Goal: Information Seeking & Learning: Learn about a topic

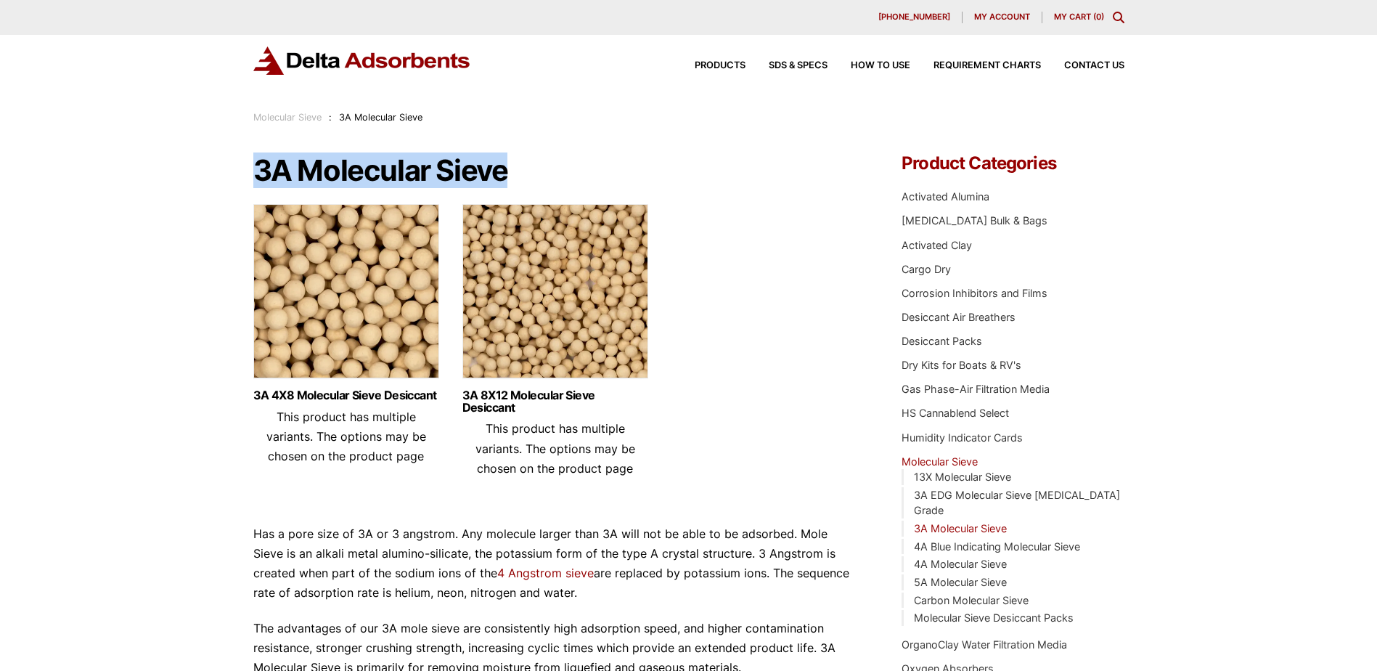
drag, startPoint x: 255, startPoint y: 168, endPoint x: 566, endPoint y: 168, distance: 311.4
click at [566, 168] on h1 "3A Molecular Sieve" at bounding box center [555, 171] width 605 height 32
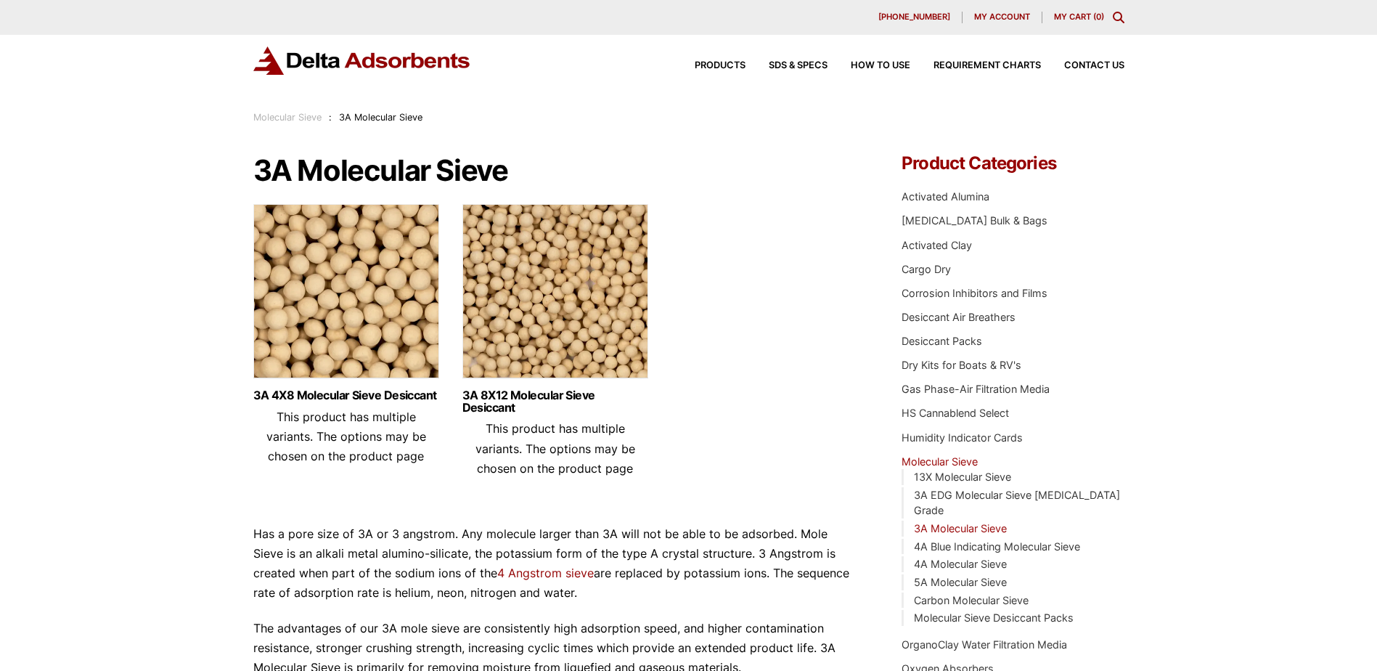
click at [466, 454] on header "3A 8X12 Molecular Sieve Desiccant This product has multiple variants. The optio…" at bounding box center [555, 433] width 186 height 89
drag, startPoint x: 256, startPoint y: 167, endPoint x: 315, endPoint y: 165, distance: 59.6
click at [315, 165] on h1 "3A Molecular Sieve" at bounding box center [555, 171] width 605 height 32
click at [422, 416] on header "3A 4X8 Molecular Sieve Desiccant This product has multiple variants. The option…" at bounding box center [346, 427] width 186 height 77
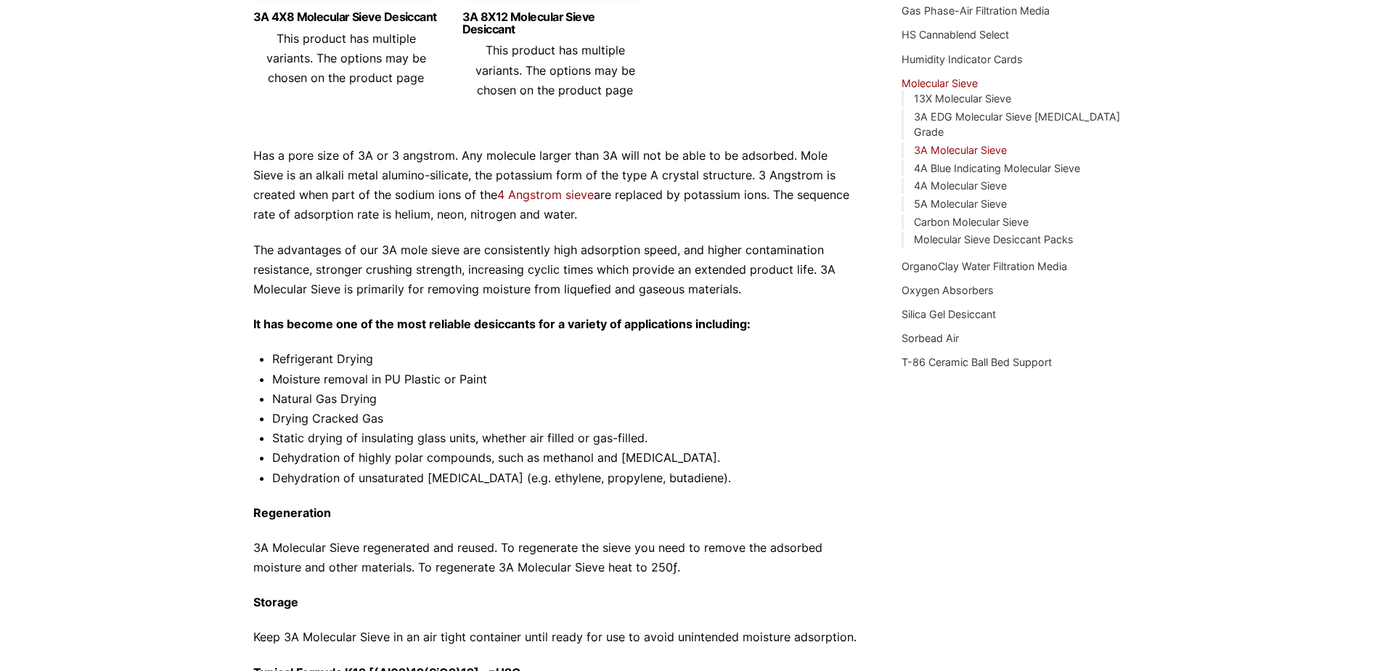
scroll to position [354, 0]
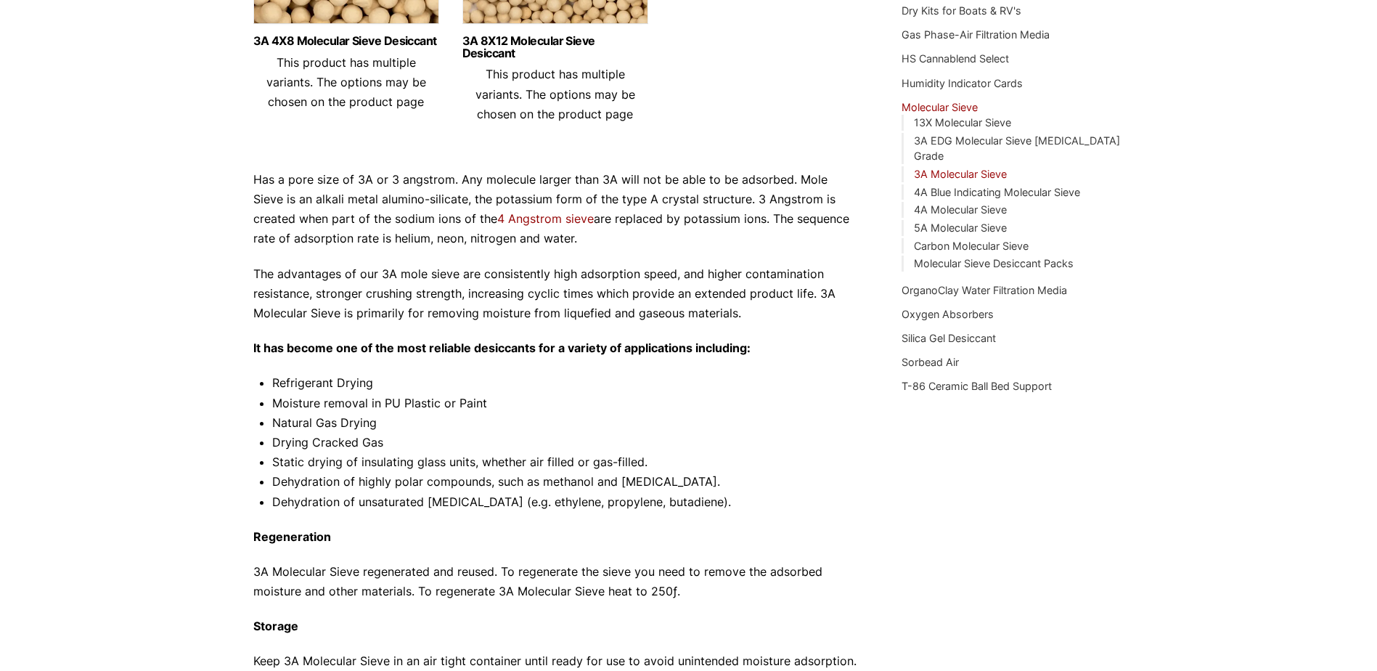
drag, startPoint x: 517, startPoint y: 397, endPoint x: 537, endPoint y: 405, distance: 21.8
click at [518, 398] on li "Moisture removal in PU Plastic or Paint" at bounding box center [565, 403] width 587 height 20
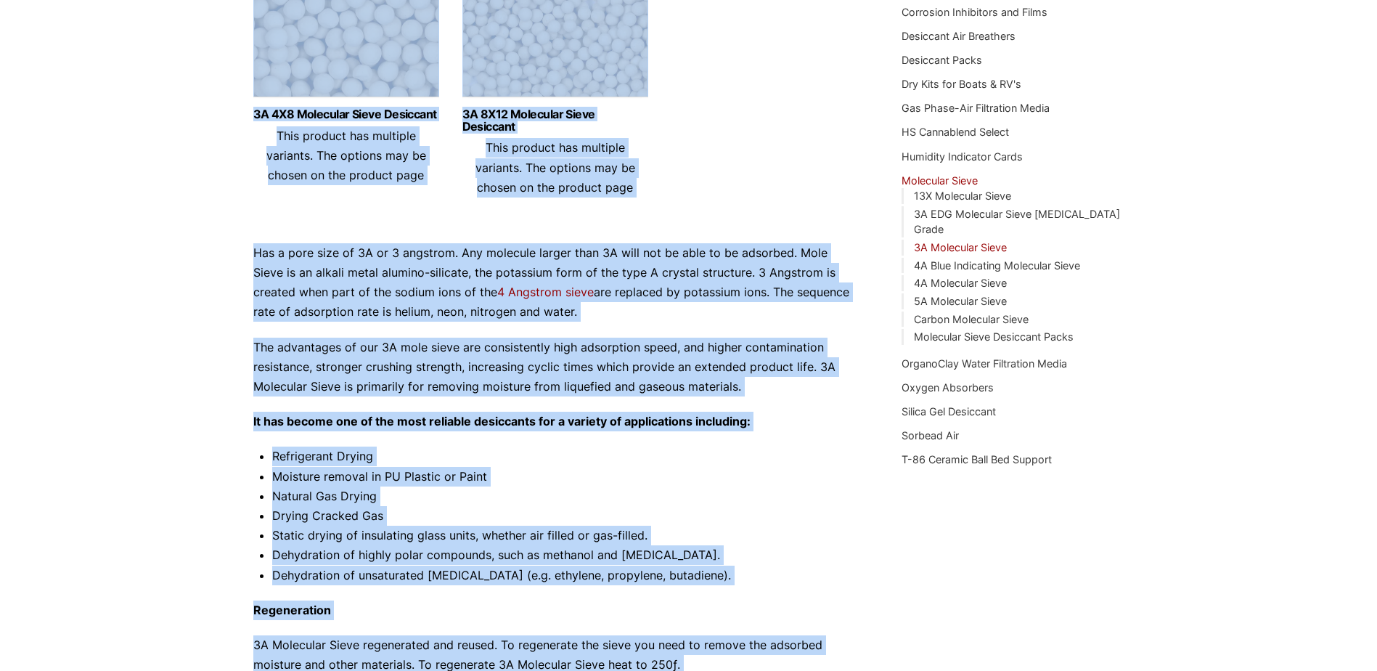
scroll to position [444, 0]
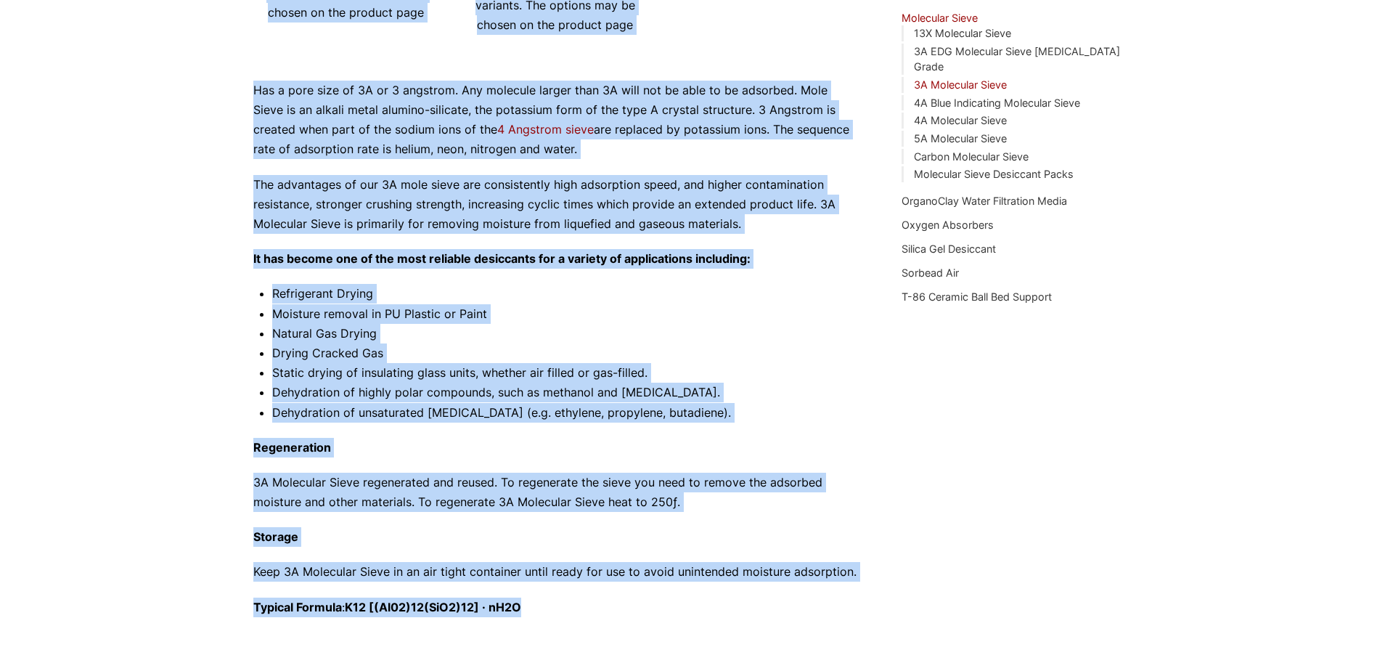
drag, startPoint x: 261, startPoint y: 172, endPoint x: 637, endPoint y: 600, distance: 569.9
click at [637, 600] on div "3A Molecular Sieve 3A 4X8 Molecular Sieve Desiccant This product has multiple v…" at bounding box center [555, 171] width 605 height 921
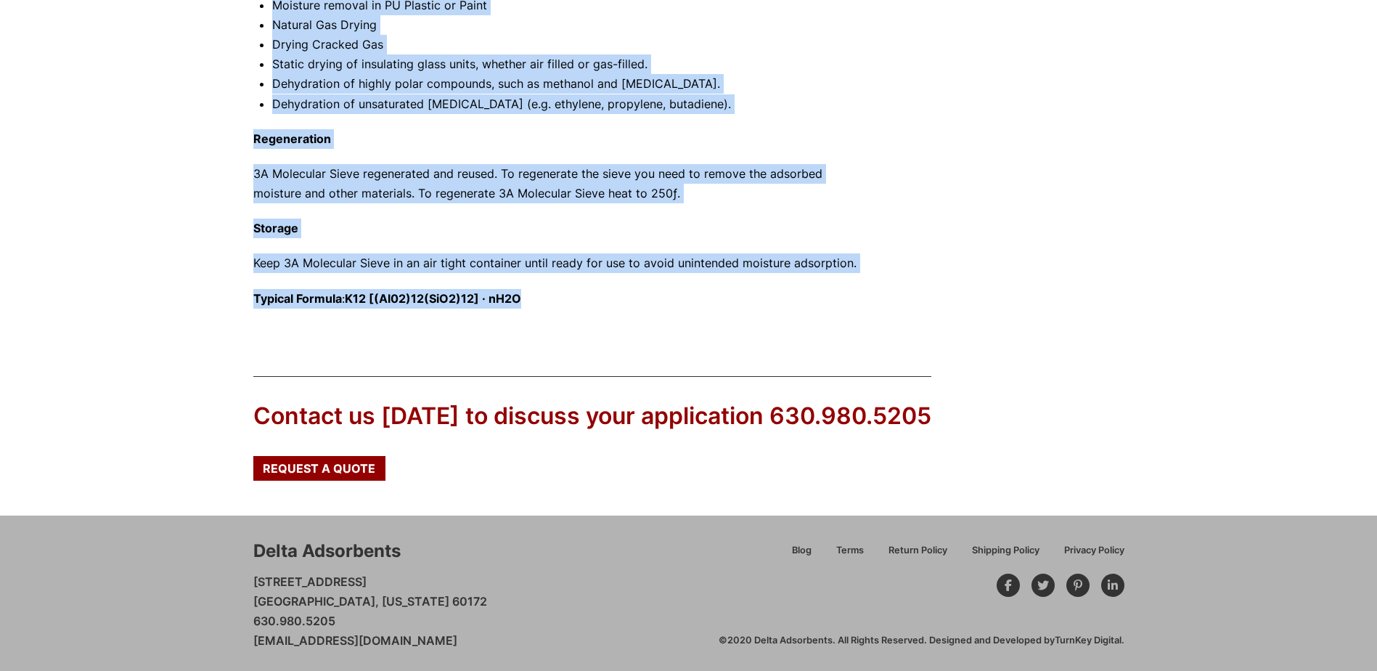
scroll to position [755, 0]
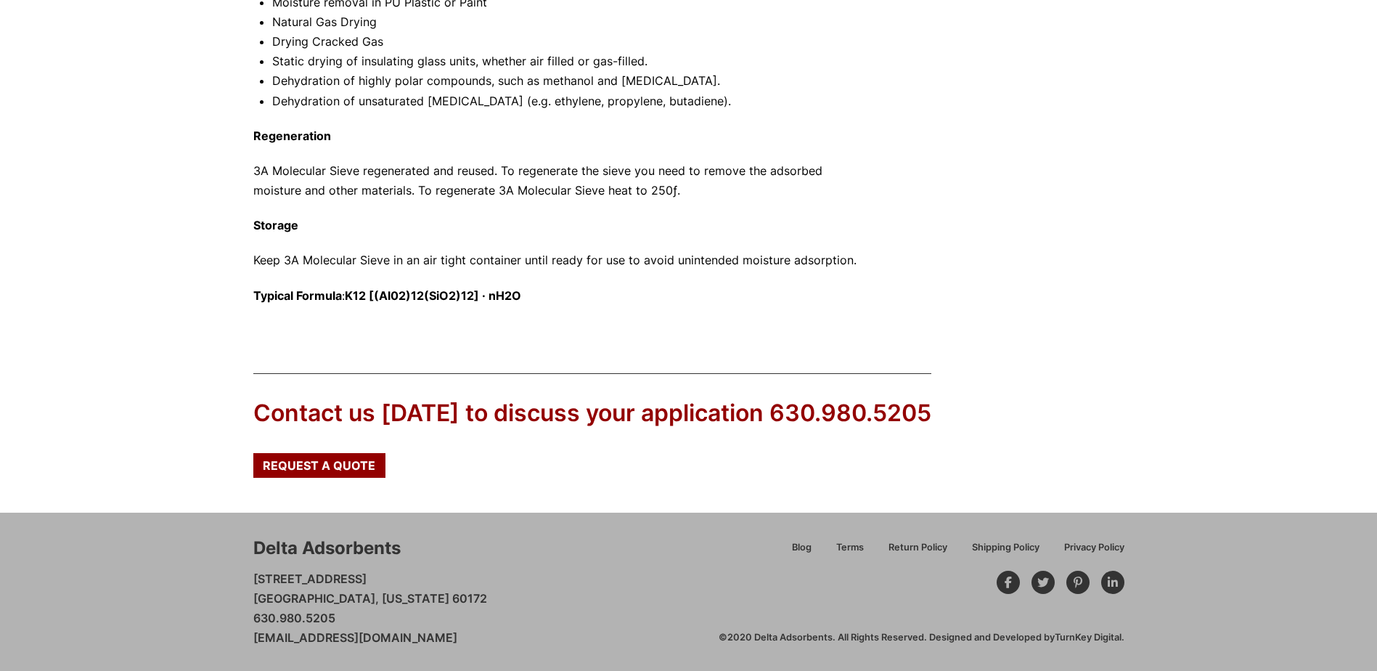
drag, startPoint x: 1315, startPoint y: 329, endPoint x: 1374, endPoint y: 414, distance: 103.3
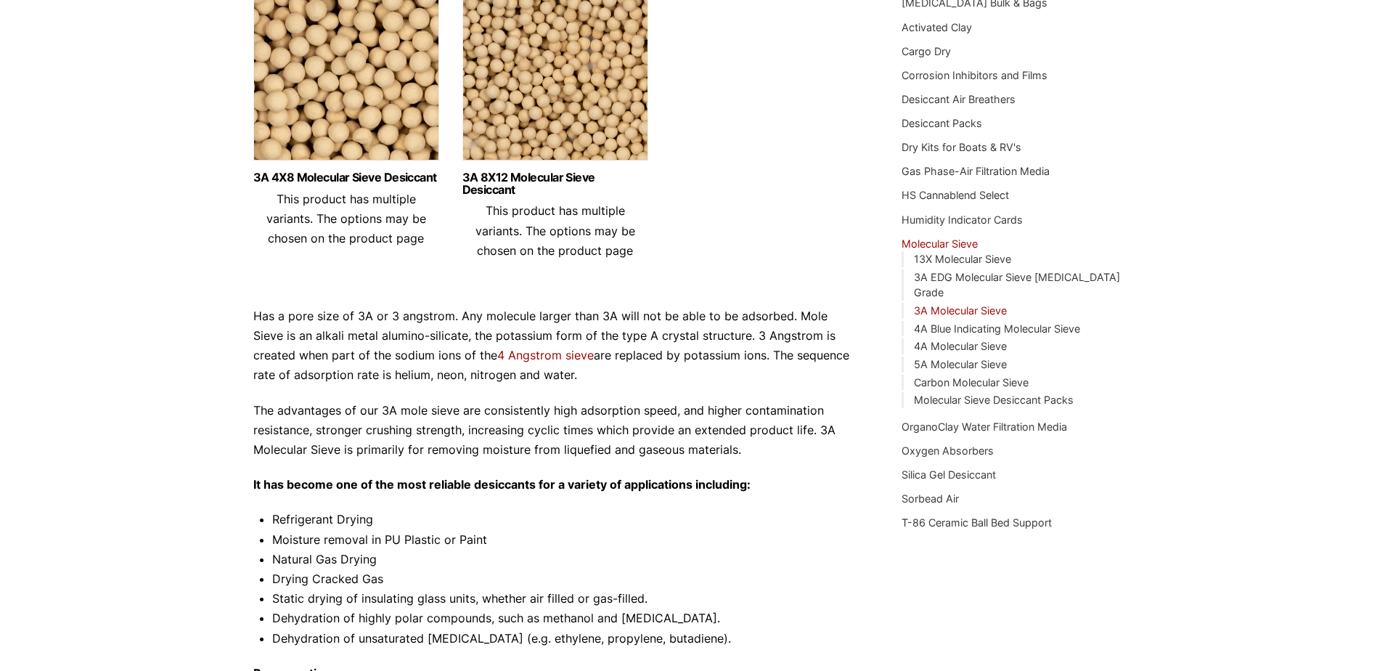
scroll to position [0, 0]
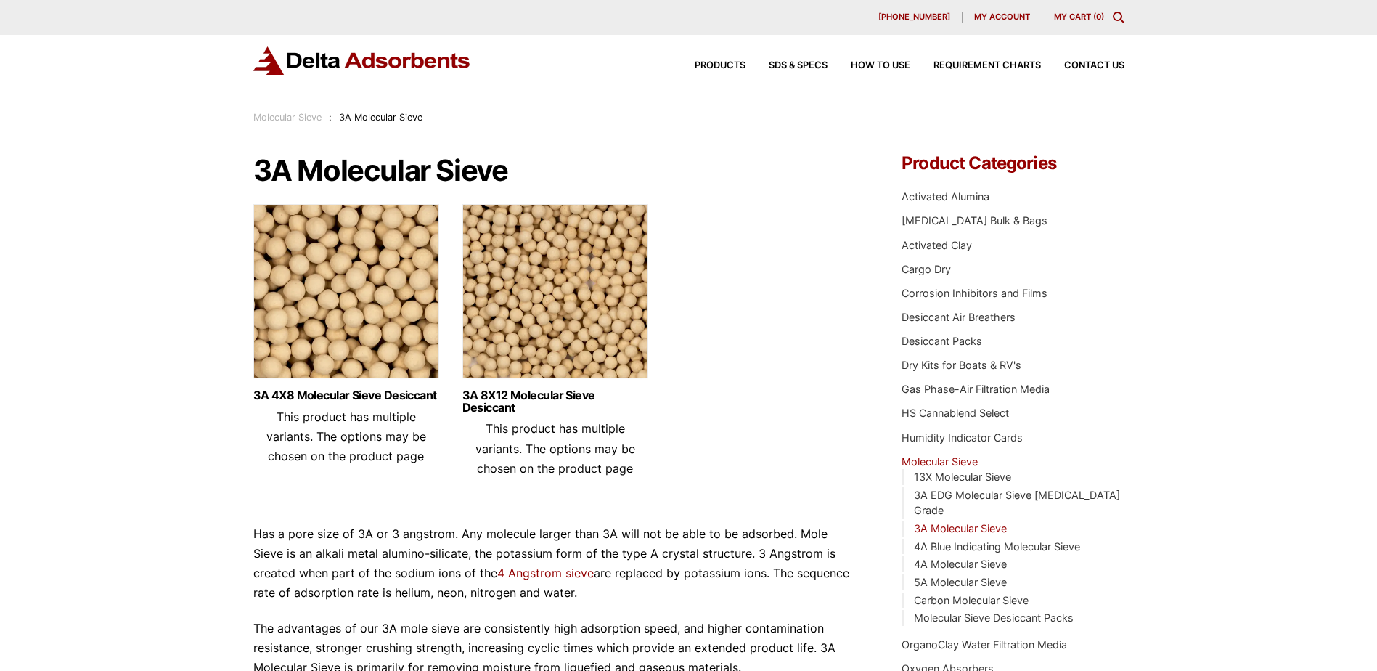
click at [587, 300] on img at bounding box center [555, 294] width 186 height 181
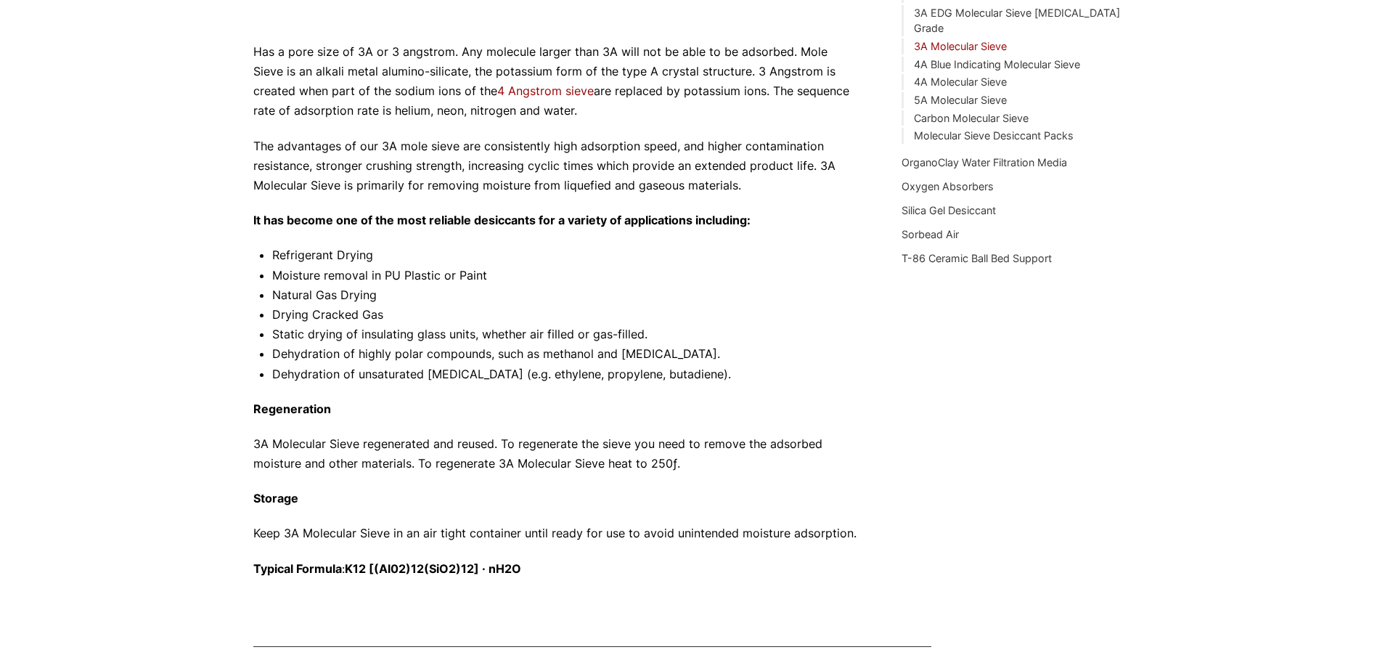
scroll to position [444, 0]
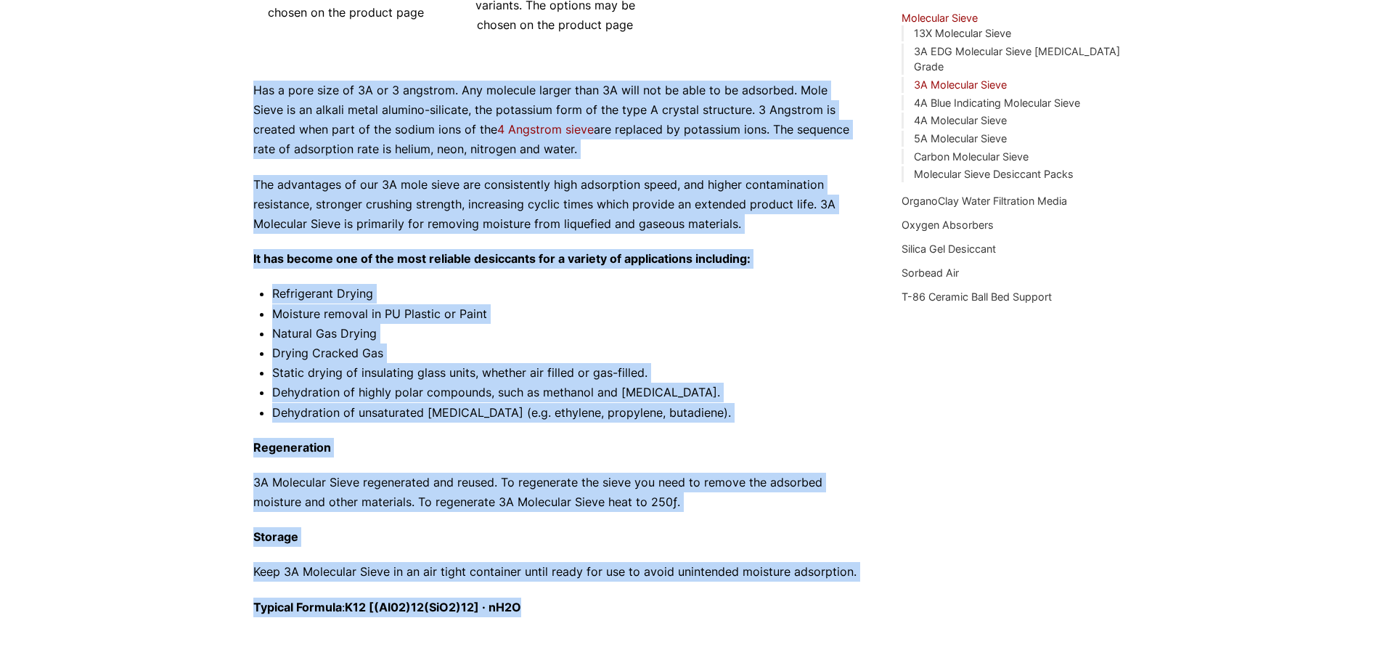
drag, startPoint x: 544, startPoint y: 610, endPoint x: 256, endPoint y: 82, distance: 601.6
click at [256, 82] on div "Has a pore size of 3A or 3 angstrom. Any molecule larger than 3A will not be ab…" at bounding box center [555, 349] width 605 height 536
copy div "Lor i dolo sita co 6A el 3 seddoeiu. Tem incididu utlabo etdo 5M aliq eni ad mi…"
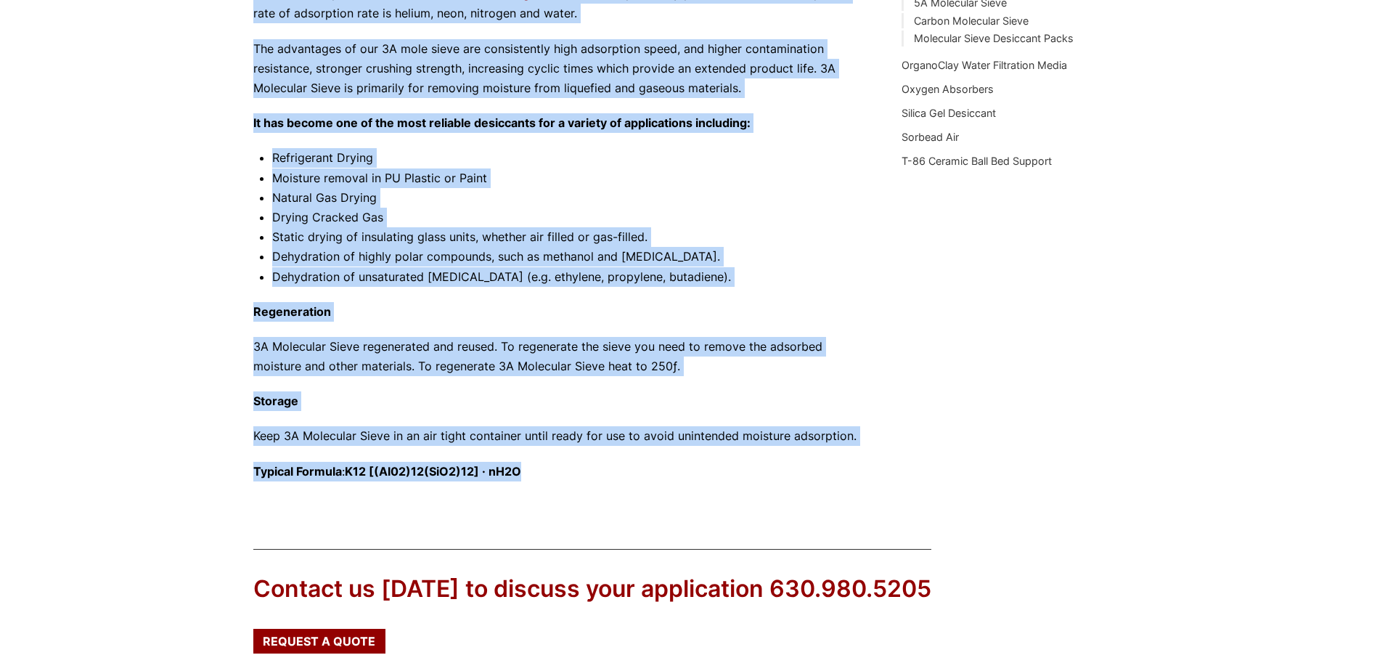
scroll to position [613, 0]
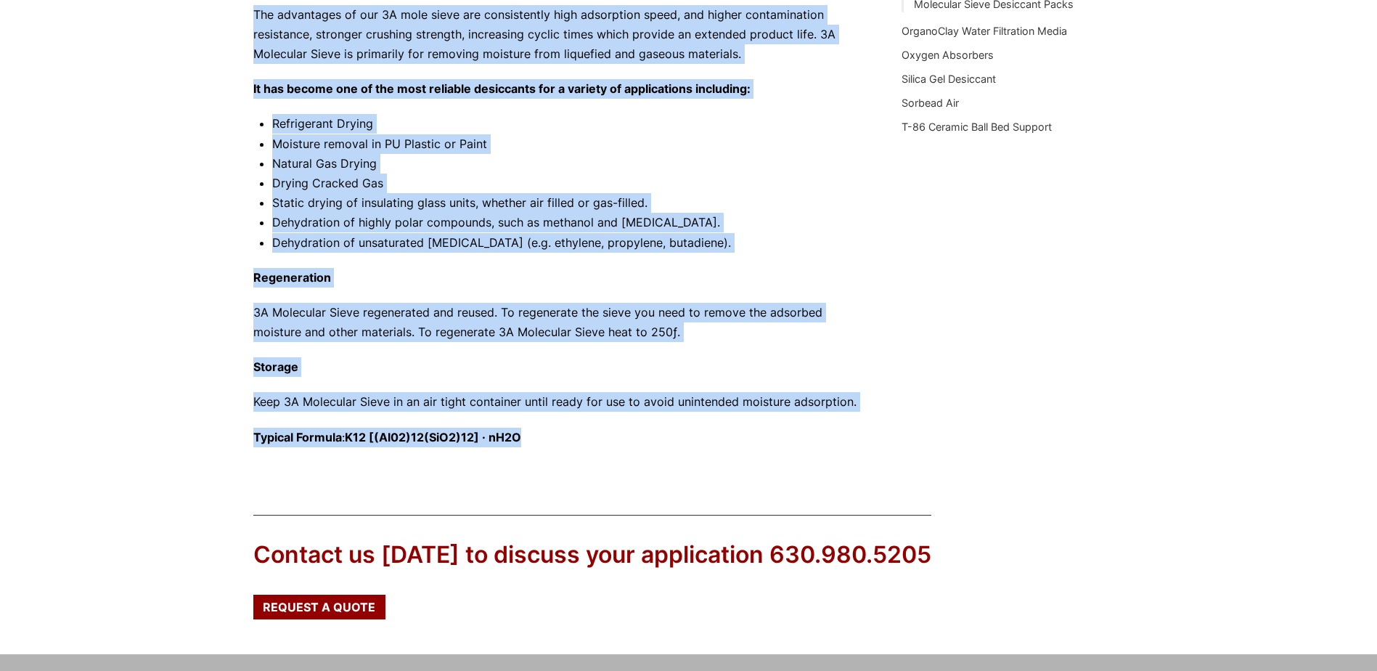
click at [512, 460] on div "3A Molecular Sieve 3A 4X8 Molecular Sieve Desiccant This product has multiple v…" at bounding box center [555, 1] width 605 height 921
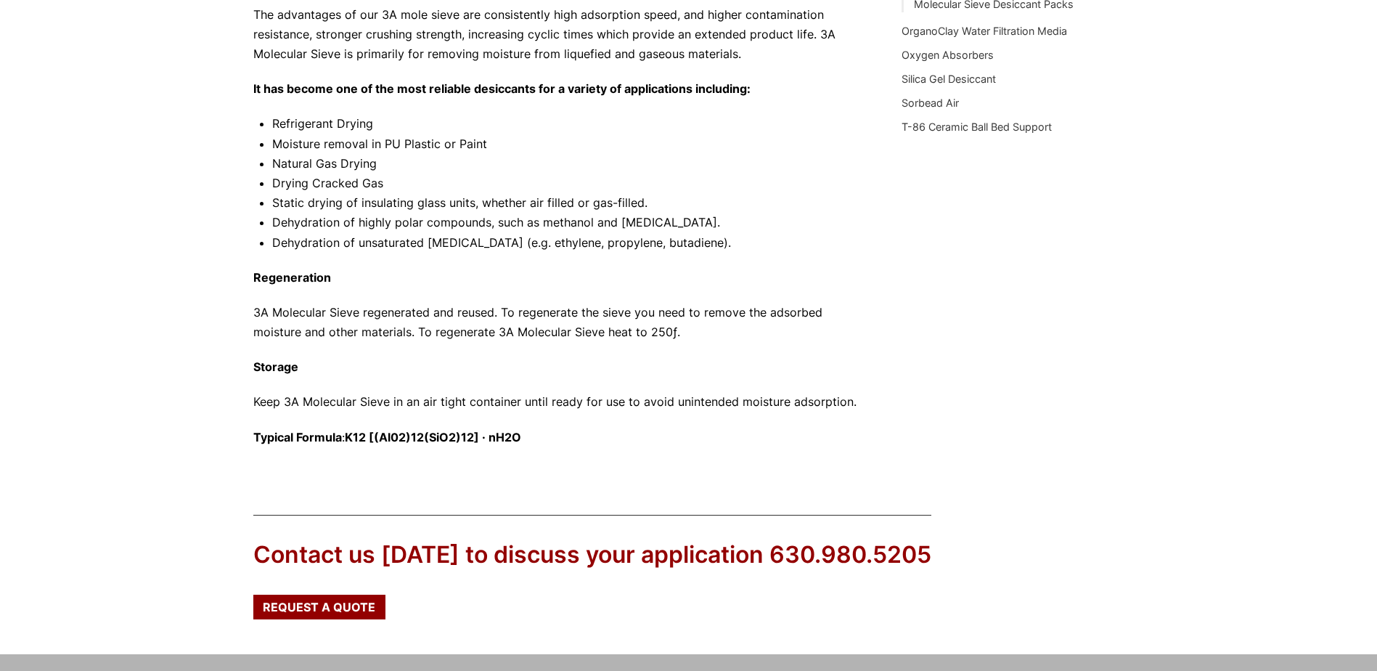
click at [518, 447] on div "3A Molecular Sieve 3A 4X8 Molecular Sieve Desiccant This product has multiple v…" at bounding box center [555, 1] width 605 height 921
click at [1041, 451] on div "3A Molecular Sieve 3A 4X8 Molecular Sieve Desiccant This product has multiple v…" at bounding box center [688, 1] width 871 height 921
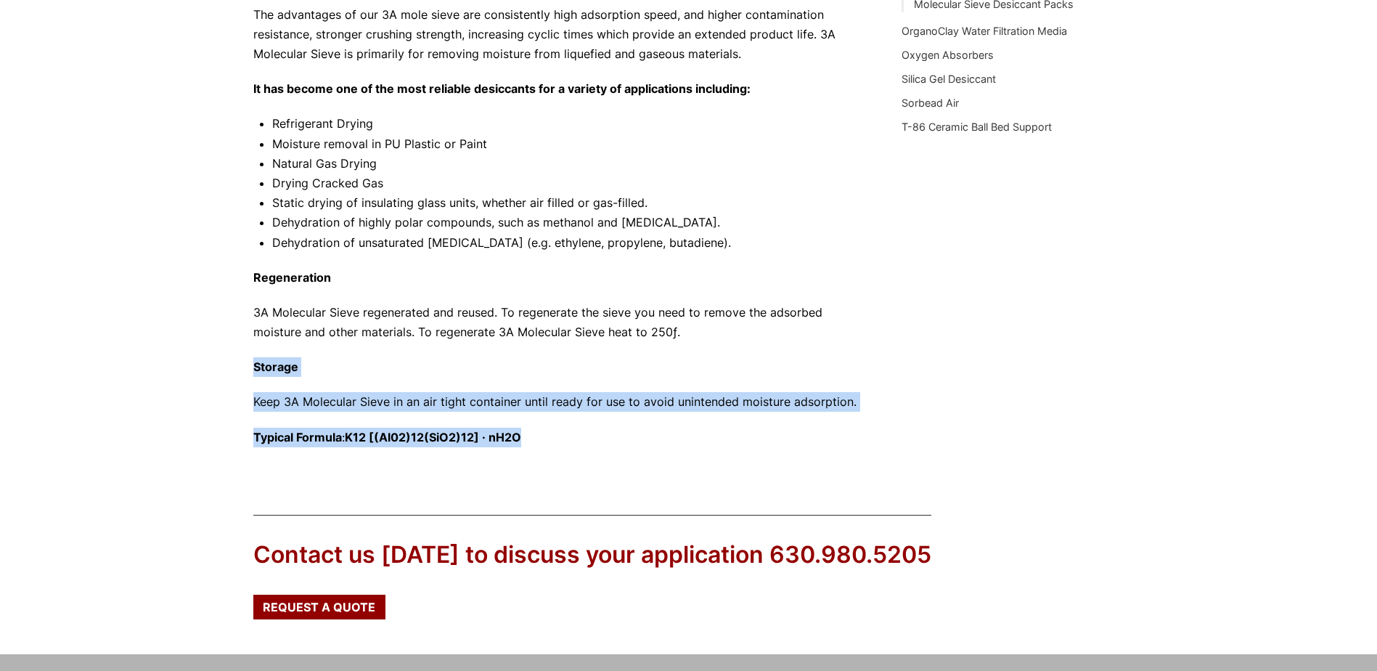
drag, startPoint x: 955, startPoint y: 442, endPoint x: 250, endPoint y: 367, distance: 708.1
click at [250, 367] on div "Our website has detected that you are using an outdated browser that will preve…" at bounding box center [688, 100] width 1377 height 1426
click at [865, 433] on div "3A Molecular Sieve 3A 4X8 Molecular Sieve Desiccant This product has multiple v…" at bounding box center [688, 1] width 871 height 921
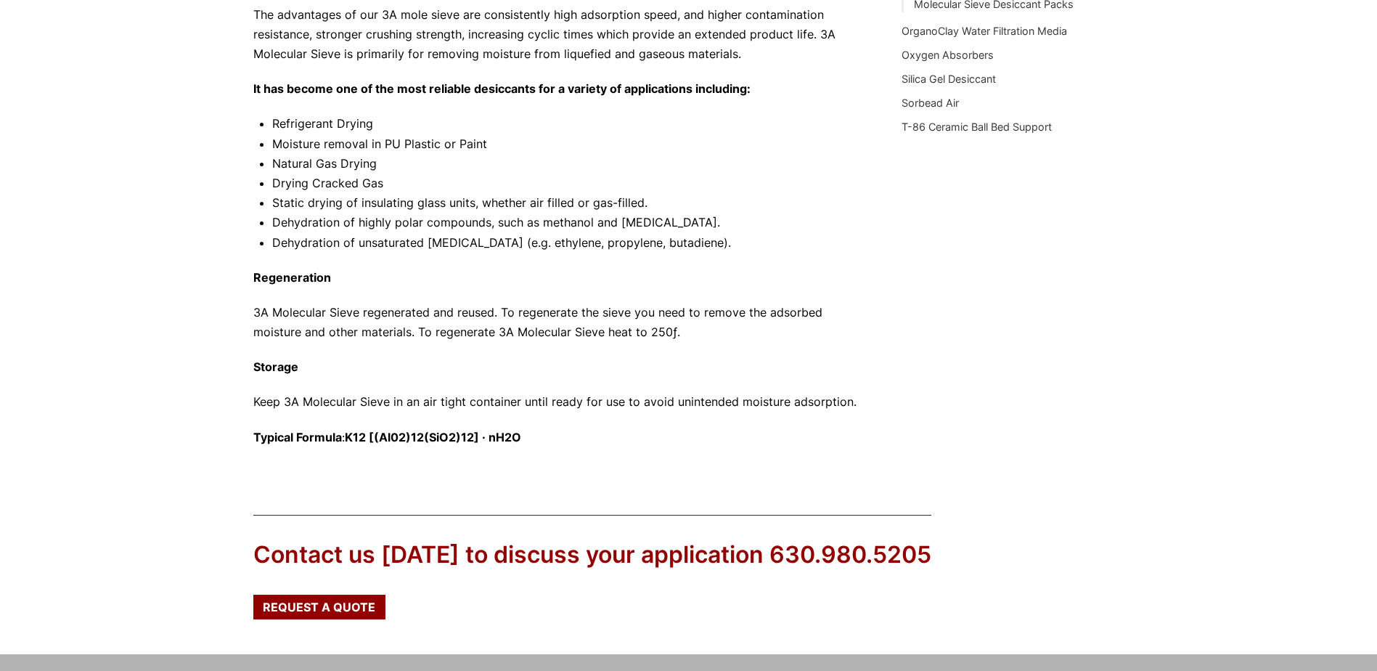
click at [1286, 385] on div "Our website has detected that you are using an outdated browser that will preve…" at bounding box center [688, 100] width 1377 height 1426
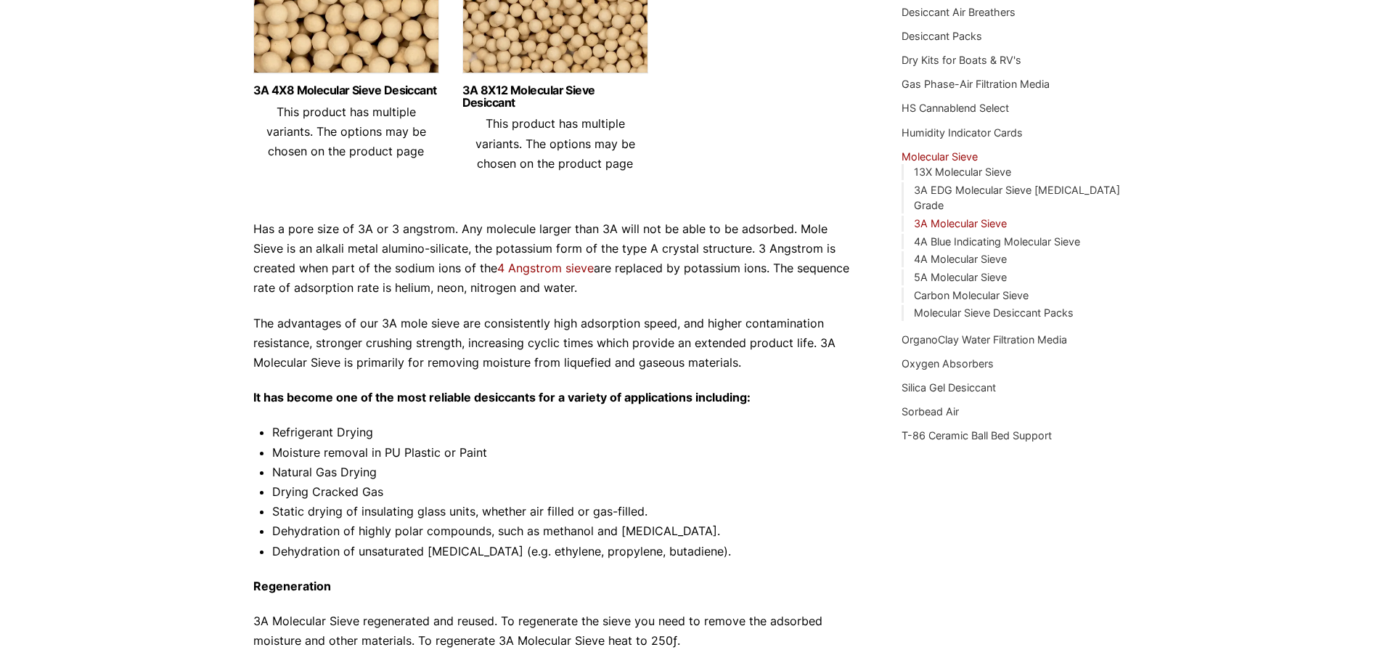
scroll to position [0, 0]
